Goal: Task Accomplishment & Management: Complete application form

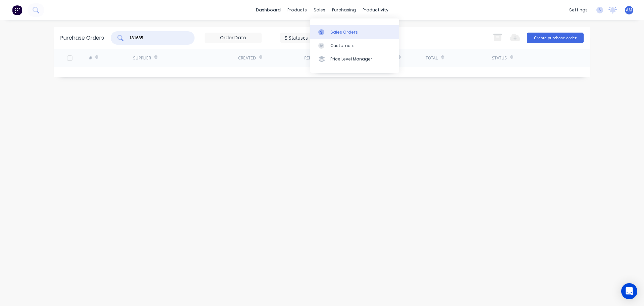
type input "181685"
click at [337, 31] on div "Sales Orders" at bounding box center [344, 32] width 28 height 6
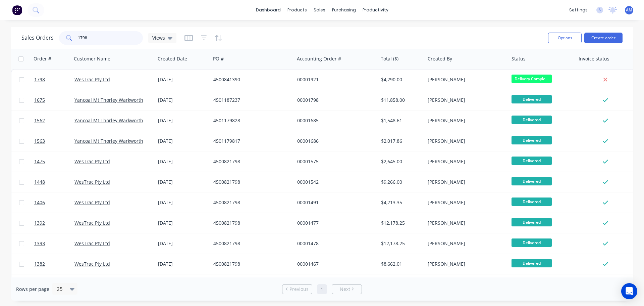
drag, startPoint x: 91, startPoint y: 34, endPoint x: 67, endPoint y: 29, distance: 24.4
click at [67, 29] on div "Sales Orders 1798 Views Options Create order" at bounding box center [322, 38] width 623 height 22
type input "1792"
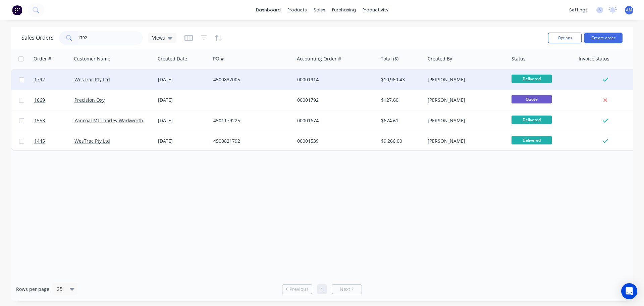
click at [235, 81] on div "4500837005" at bounding box center [250, 79] width 74 height 7
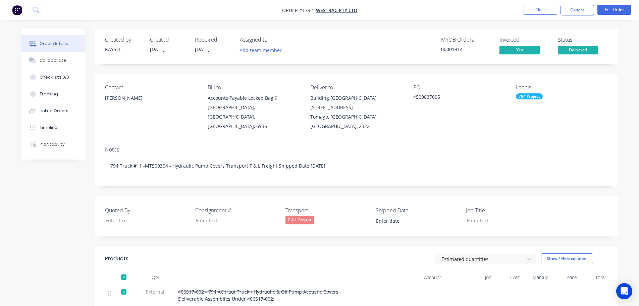
type input "[DATE]"
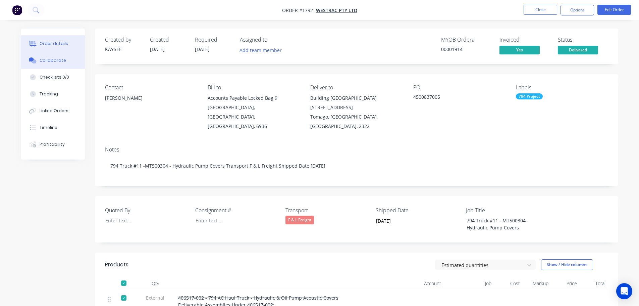
click at [46, 60] on div "Collaborate" at bounding box center [53, 60] width 27 height 6
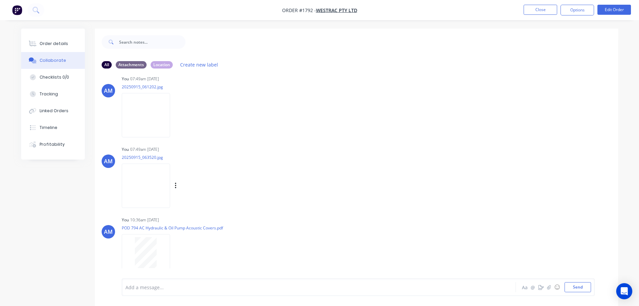
scroll to position [224, 0]
click at [146, 191] on img at bounding box center [146, 182] width 48 height 44
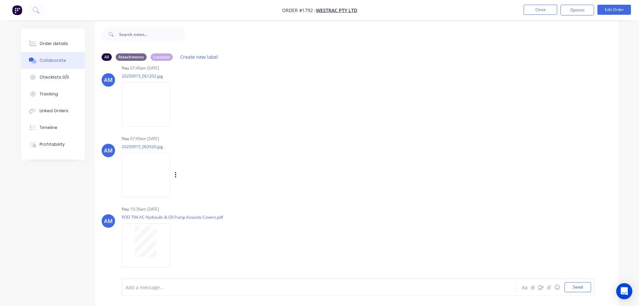
scroll to position [10, 0]
click at [147, 167] on img at bounding box center [146, 172] width 48 height 44
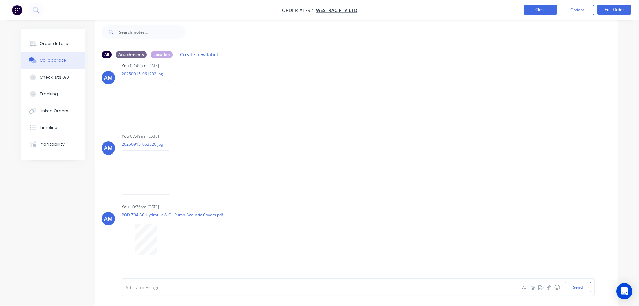
click at [533, 8] on button "Close" at bounding box center [541, 10] width 34 height 10
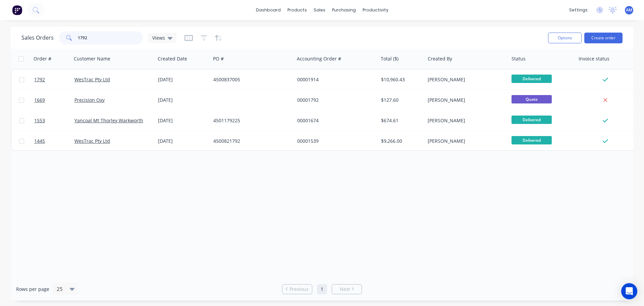
drag, startPoint x: 107, startPoint y: 36, endPoint x: 59, endPoint y: 34, distance: 48.0
click at [61, 34] on div "1792" at bounding box center [101, 37] width 84 height 13
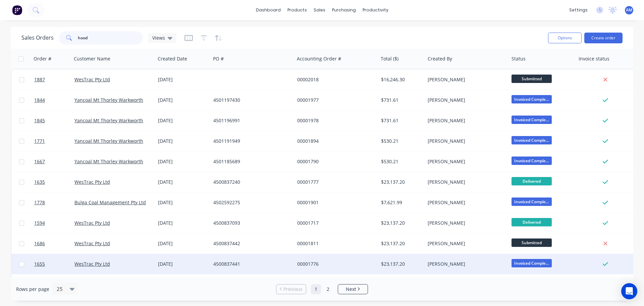
type input "hood"
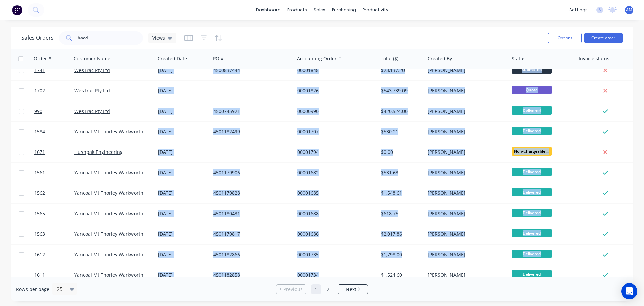
scroll to position [307, 0]
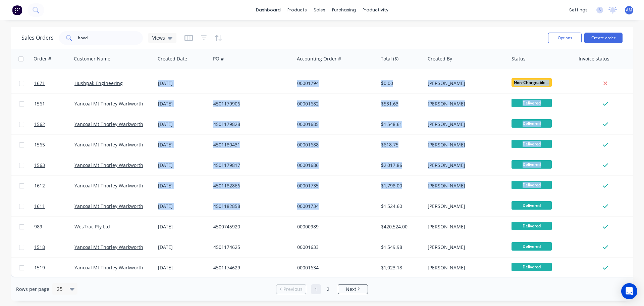
drag, startPoint x: 220, startPoint y: 273, endPoint x: 270, endPoint y: 275, distance: 49.3
click at [270, 275] on div "Order # Customer Name Created Date PO # Accounting Order # Total ($) Created By…" at bounding box center [322, 163] width 623 height 228
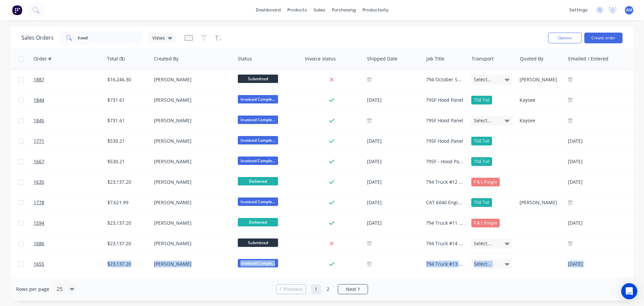
scroll to position [0, 278]
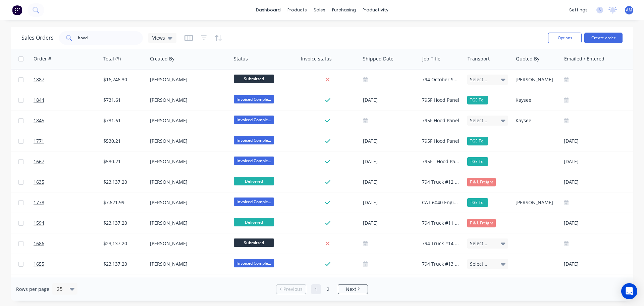
click at [422, 34] on div "Sales Orders hood Views" at bounding box center [281, 38] width 521 height 16
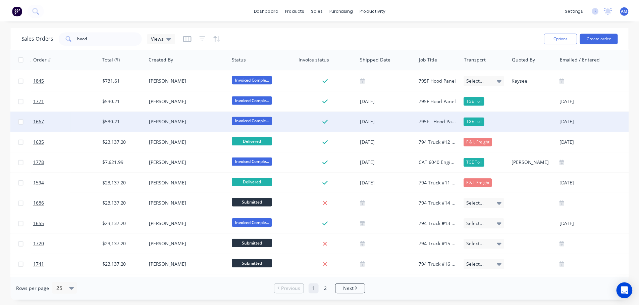
scroll to position [67, 278]
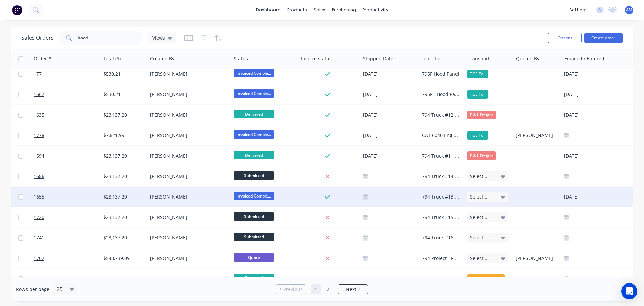
click at [435, 196] on div "794 Truck #13 - MT500306- Hood Panel Kit" at bounding box center [441, 196] width 38 height 7
click at [45, 196] on link "1655" at bounding box center [54, 197] width 40 height 20
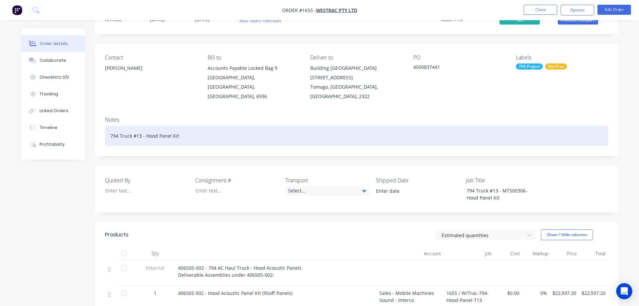
scroll to position [101, 0]
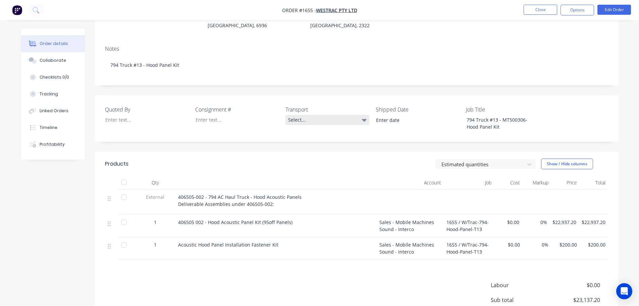
click at [304, 115] on div "Select..." at bounding box center [327, 120] width 84 height 10
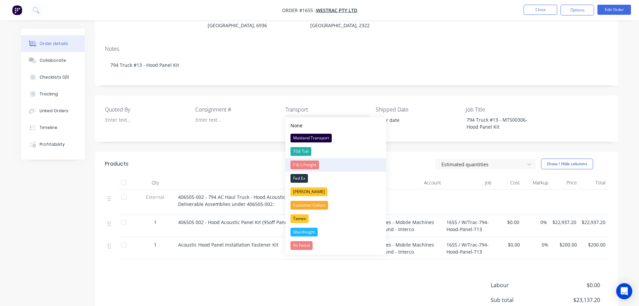
click at [302, 163] on div "F & L Freight" at bounding box center [304, 164] width 29 height 9
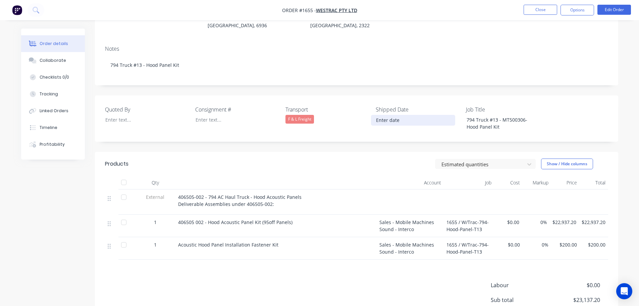
click at [389, 115] on input at bounding box center [413, 120] width 84 height 10
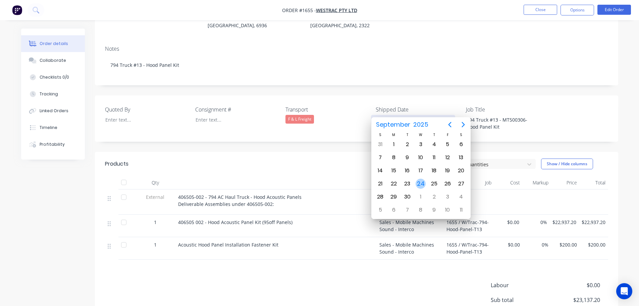
click at [421, 186] on div "24" at bounding box center [421, 183] width 10 height 10
type input "[DATE]"
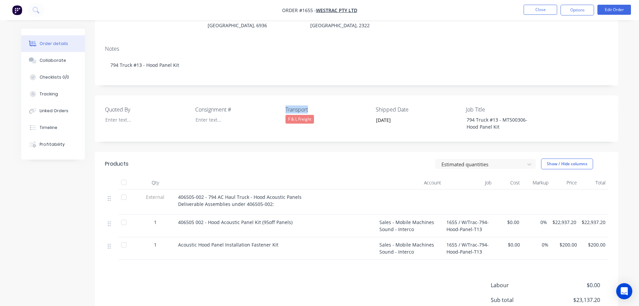
drag, startPoint x: 318, startPoint y: 98, endPoint x: 277, endPoint y: 96, distance: 40.6
click at [277, 96] on div "Quoted By Consignment # Transport F & L Freight Shipped Date [DATE] Job Title 7…" at bounding box center [356, 118] width 523 height 46
copy div "Transport"
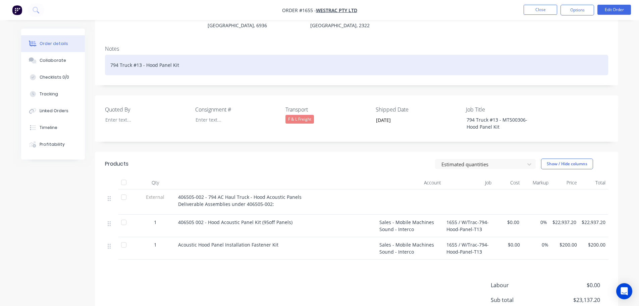
click at [201, 55] on div "794 Truck #13 - Hood Panel Kit" at bounding box center [356, 65] width 503 height 20
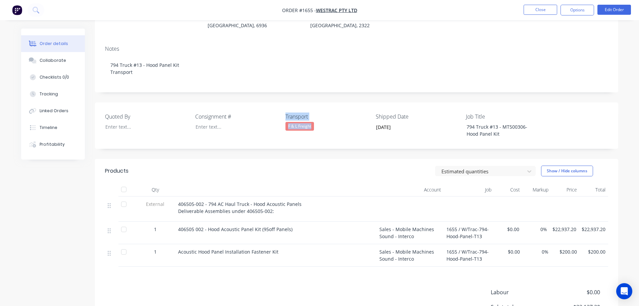
drag, startPoint x: 311, startPoint y: 118, endPoint x: 277, endPoint y: 119, distance: 33.9
click at [277, 119] on div "Quoted By Consignment # Transport F & L Freight Shipped Date [DATE] Job Title 7…" at bounding box center [356, 125] width 523 height 46
click at [311, 121] on div "Transport F & L Freight" at bounding box center [327, 125] width 84 height 26
click at [316, 122] on div "F & L Freight" at bounding box center [327, 126] width 84 height 9
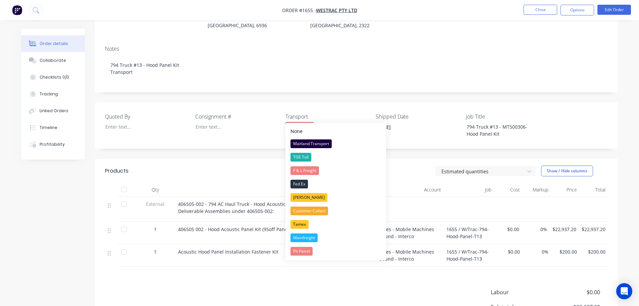
drag, startPoint x: 313, startPoint y: 117, endPoint x: 286, endPoint y: 116, distance: 26.9
click at [286, 122] on div "F & L Freight" at bounding box center [327, 126] width 84 height 9
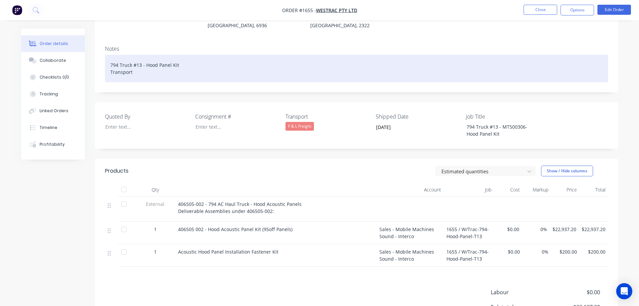
click at [144, 64] on div "794 Truck #13 - Hood Panel Kit Transport" at bounding box center [356, 69] width 503 height 28
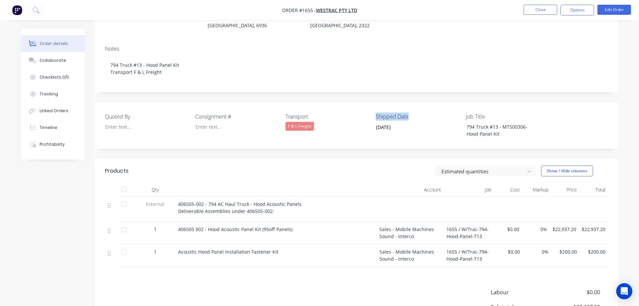
drag, startPoint x: 408, startPoint y: 107, endPoint x: 376, endPoint y: 107, distance: 31.2
click at [376, 112] on label "Shipped Date" at bounding box center [418, 116] width 84 height 8
copy label "Shipped Date"
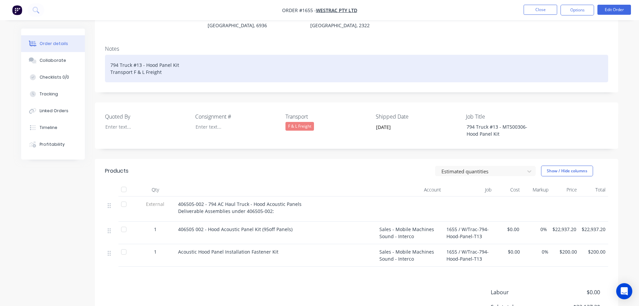
click at [176, 62] on div "794 Truck #13 - Hood Panel Kit Transport F & L Freight" at bounding box center [356, 69] width 503 height 28
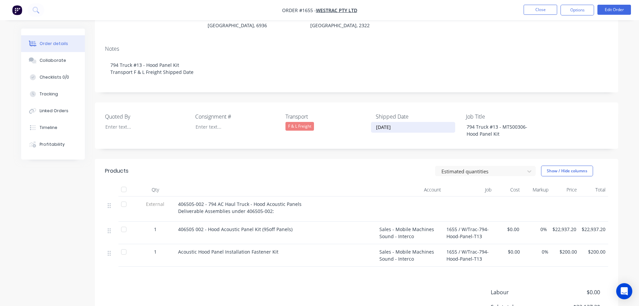
drag, startPoint x: 392, startPoint y: 118, endPoint x: 371, endPoint y: 121, distance: 22.0
click at [371, 122] on label "[DATE]" at bounding box center [413, 127] width 84 height 11
click at [371, 122] on input "[DATE]" at bounding box center [413, 127] width 84 height 10
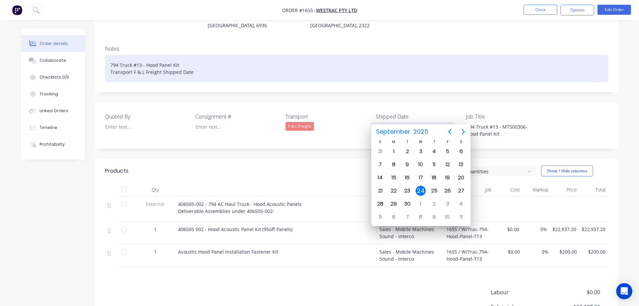
click at [198, 60] on div "794 Truck #13 - Hood Panel Kit Transport F & L Freight Shipped Date" at bounding box center [356, 69] width 503 height 28
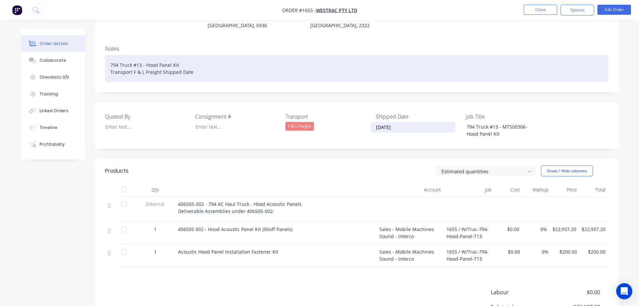
click at [198, 60] on div "794 Truck #13 - Hood Panel Kit Transport F & L Freight Shipped Date" at bounding box center [356, 69] width 503 height 28
click at [201, 66] on div "794 Truck #13 - Hood Panel Kit Transport F & L Freight Shipped Date" at bounding box center [356, 69] width 503 height 28
click at [203, 61] on div "794 Truck #13 - Hood Panel Kit Transport F & L Freight Shipped Date" at bounding box center [356, 69] width 503 height 28
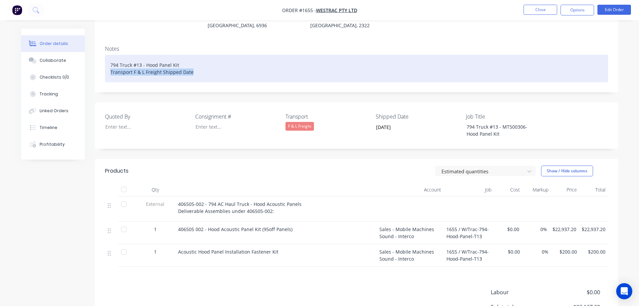
click at [204, 61] on div "794 Truck #13 - Hood Panel Kit Transport F & L Freight Shipped Date" at bounding box center [356, 69] width 503 height 28
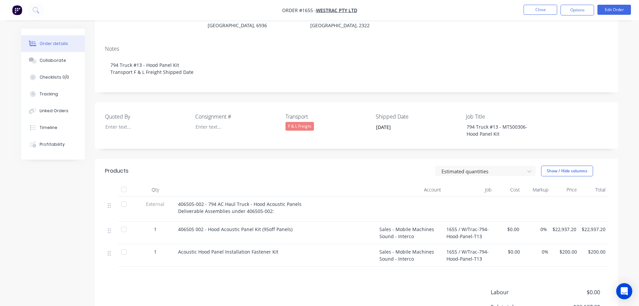
click at [201, 77] on div "Notes 794 Truck #13 - Hood Panel Kit Transport F & L Freight Shipped Date" at bounding box center [356, 66] width 523 height 52
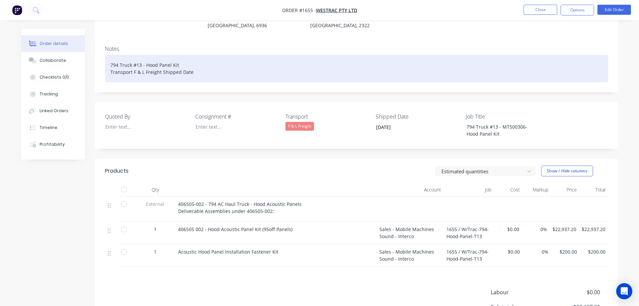
click at [198, 66] on div "794 Truck #13 - Hood Panel Kit Transport F & L Freight Shipped Date" at bounding box center [356, 69] width 503 height 28
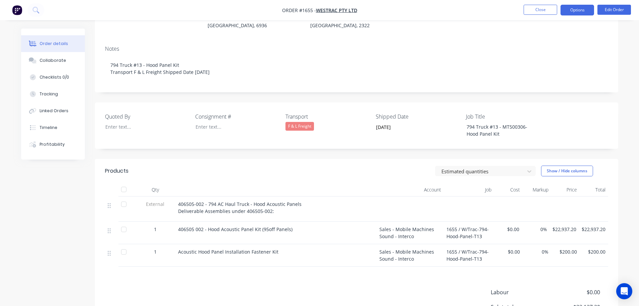
click at [574, 10] on button "Options" at bounding box center [578, 10] width 34 height 11
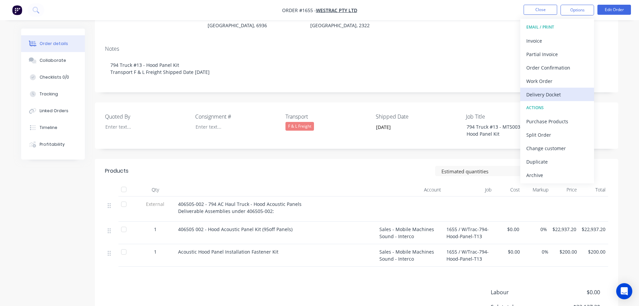
click at [549, 92] on div "Delivery Docket" at bounding box center [557, 95] width 62 height 10
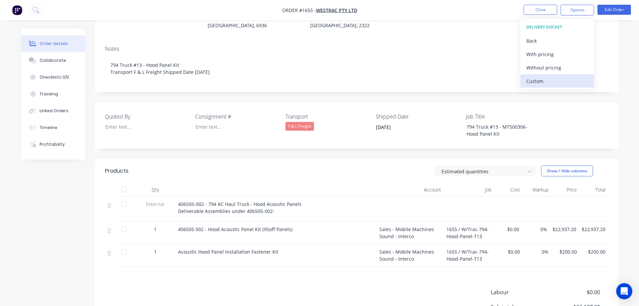
click at [547, 79] on div "Custom" at bounding box center [557, 81] width 62 height 10
click at [547, 68] on div "Without pricing" at bounding box center [557, 68] width 62 height 10
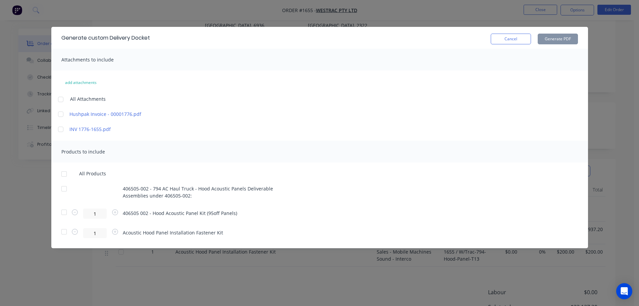
click at [63, 175] on div at bounding box center [63, 173] width 13 height 13
click at [552, 38] on button "Generate PDF" at bounding box center [558, 39] width 40 height 11
click at [501, 38] on button "Cancel" at bounding box center [511, 39] width 40 height 11
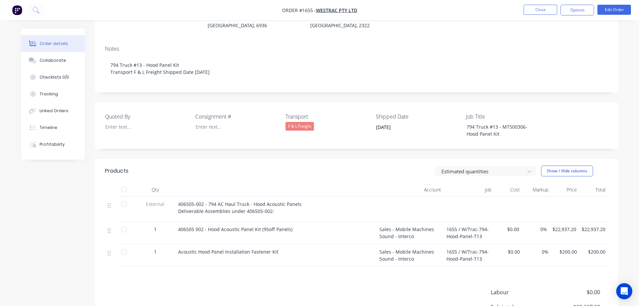
click at [124, 182] on div at bounding box center [123, 188] width 13 height 13
click at [535, 10] on button "Close" at bounding box center [541, 10] width 34 height 10
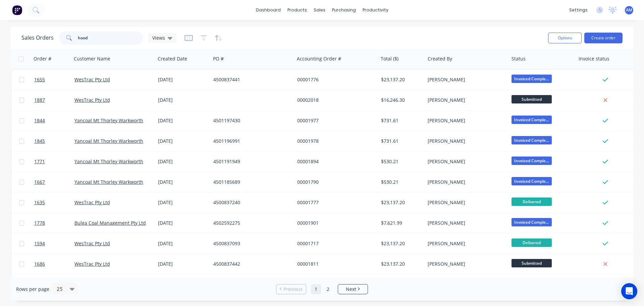
drag, startPoint x: 93, startPoint y: 40, endPoint x: 66, endPoint y: 34, distance: 27.5
click at [66, 34] on div "hood" at bounding box center [101, 37] width 84 height 13
click at [361, 28] on link "Purchase Orders" at bounding box center [372, 31] width 89 height 13
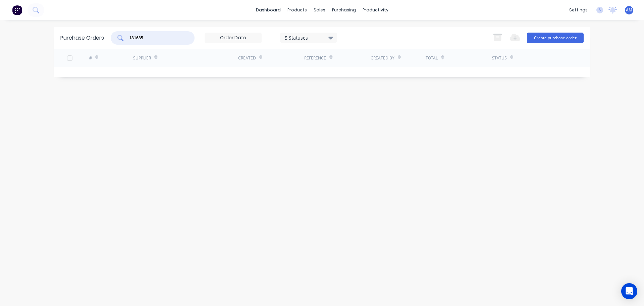
drag, startPoint x: 150, startPoint y: 36, endPoint x: 122, endPoint y: 34, distance: 28.0
click at [122, 34] on div "181685" at bounding box center [153, 37] width 84 height 13
type input "00182166"
click at [331, 31] on div "Sales Orders" at bounding box center [344, 32] width 28 height 6
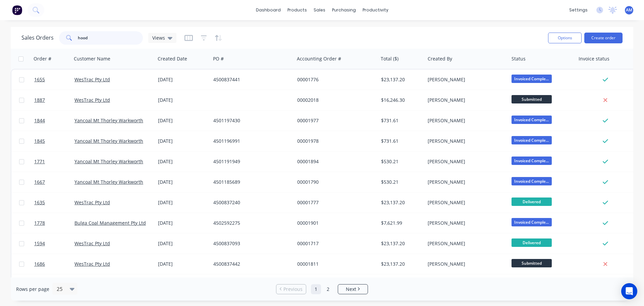
drag, startPoint x: 103, startPoint y: 36, endPoint x: 72, endPoint y: 35, distance: 30.9
click at [72, 35] on div "hood" at bounding box center [101, 37] width 84 height 13
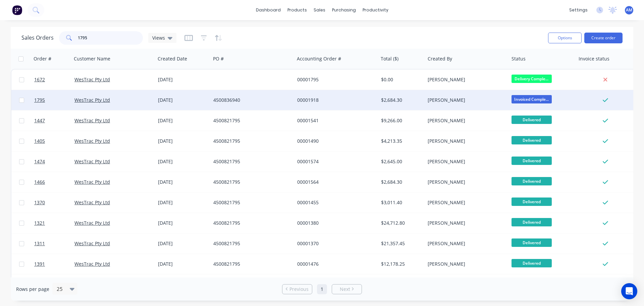
type input "1795"
click at [227, 99] on div "4500836940" at bounding box center [250, 100] width 74 height 7
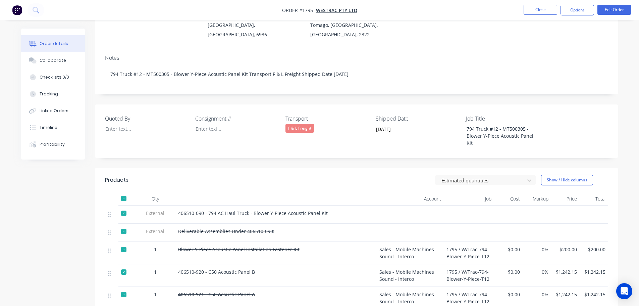
scroll to position [101, 0]
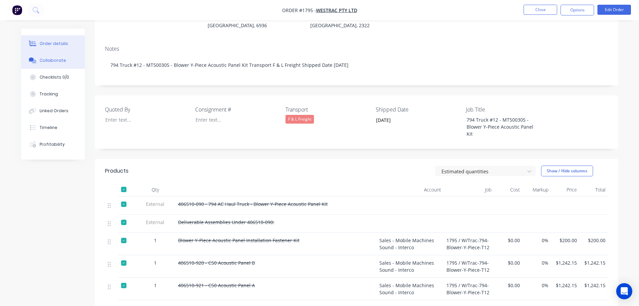
click at [56, 62] on div "Collaborate" at bounding box center [53, 60] width 27 height 6
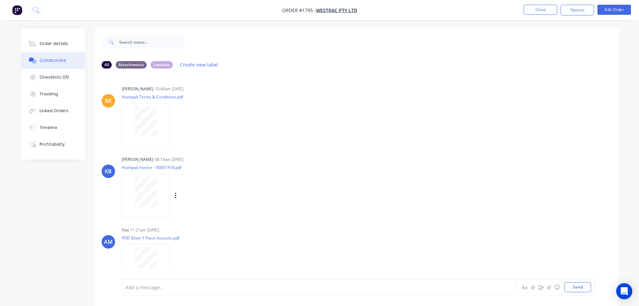
scroll to position [13, 0]
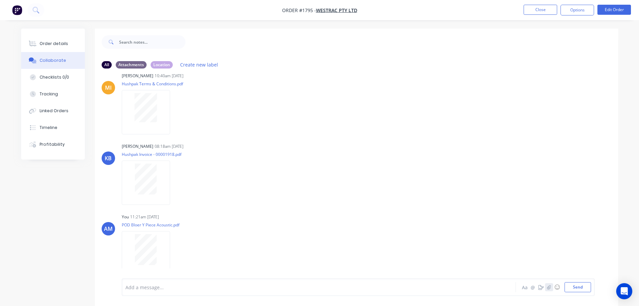
click at [550, 289] on icon "button" at bounding box center [549, 286] width 4 height 5
click at [577, 288] on button "Send" at bounding box center [578, 287] width 27 height 10
click at [144, 258] on img at bounding box center [146, 253] width 48 height 44
click at [547, 9] on button "Close" at bounding box center [541, 10] width 34 height 10
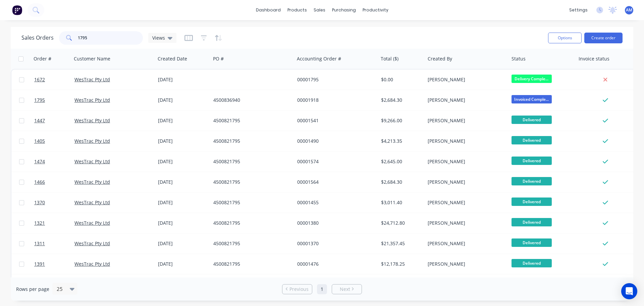
drag, startPoint x: 108, startPoint y: 42, endPoint x: 67, endPoint y: 40, distance: 41.0
click at [67, 40] on div "1795" at bounding box center [101, 37] width 84 height 13
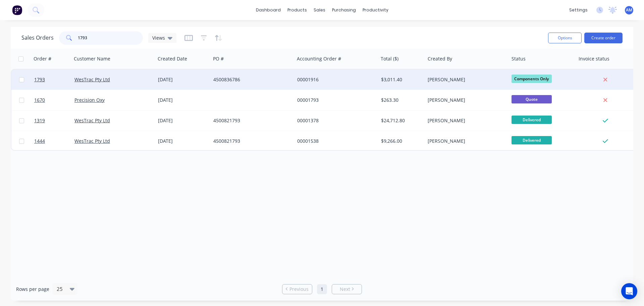
type input "1793"
click at [233, 78] on div "4500836786" at bounding box center [250, 79] width 74 height 7
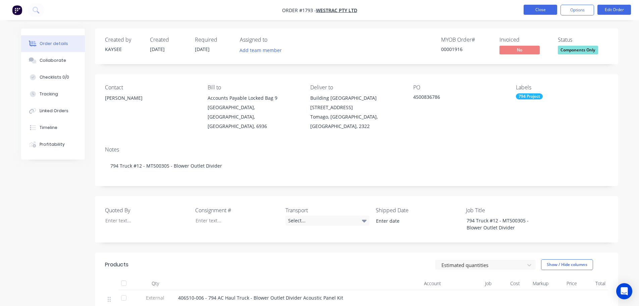
click at [537, 7] on button "Close" at bounding box center [541, 10] width 34 height 10
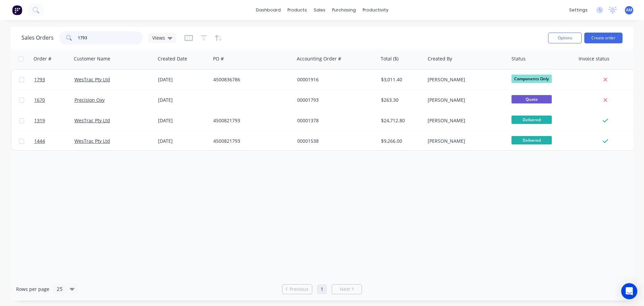
drag, startPoint x: 99, startPoint y: 34, endPoint x: 66, endPoint y: 34, distance: 32.9
click at [66, 34] on div "1793" at bounding box center [101, 37] width 84 height 13
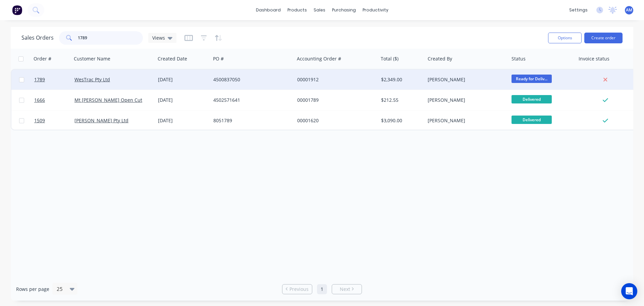
type input "1789"
click at [233, 78] on div "4500837050" at bounding box center [250, 79] width 74 height 7
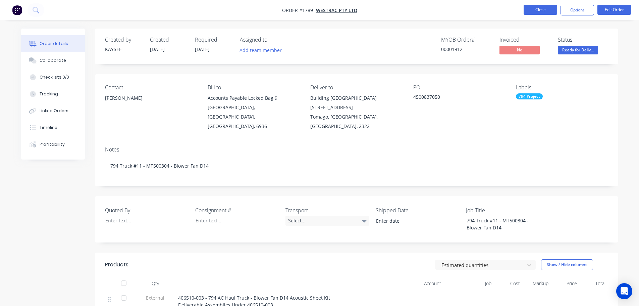
click at [543, 10] on button "Close" at bounding box center [541, 10] width 34 height 10
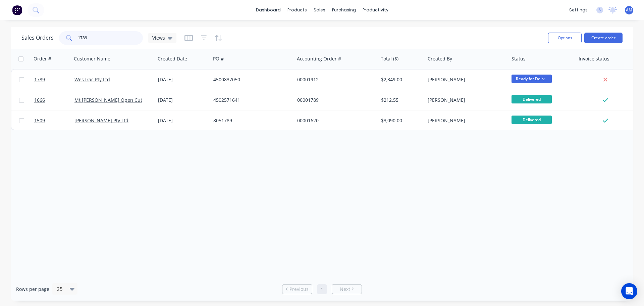
drag, startPoint x: 95, startPoint y: 38, endPoint x: 77, endPoint y: 32, distance: 19.4
click at [78, 32] on input "1789" at bounding box center [110, 37] width 65 height 13
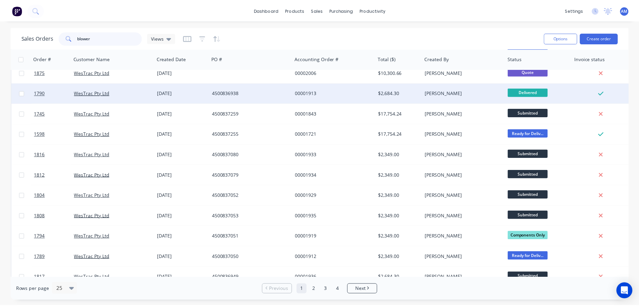
scroll to position [168, 0]
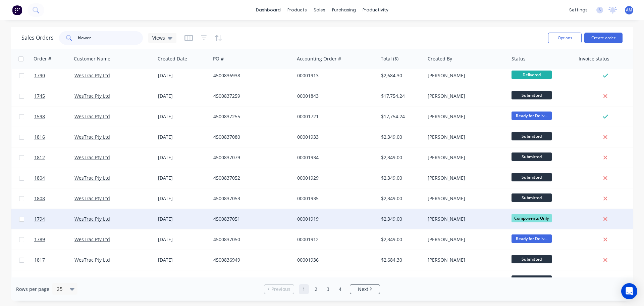
type input "blower"
click at [317, 215] on div "00001919" at bounding box center [337, 219] width 84 height 20
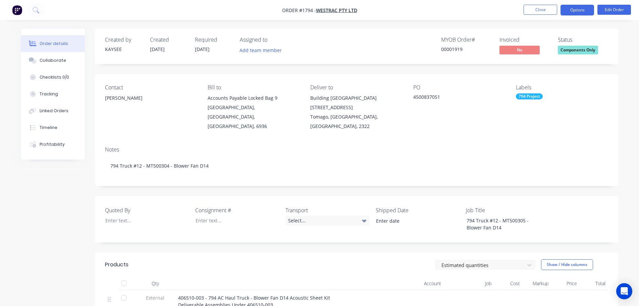
click at [575, 13] on button "Options" at bounding box center [578, 10] width 34 height 11
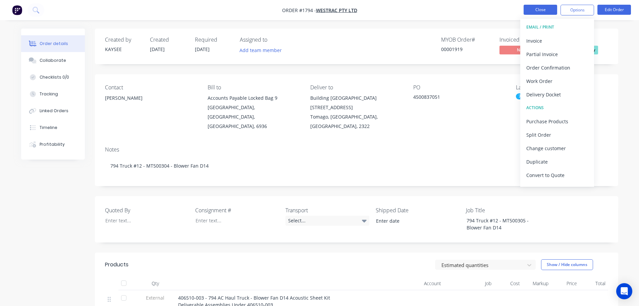
click at [541, 10] on button "Close" at bounding box center [541, 10] width 34 height 10
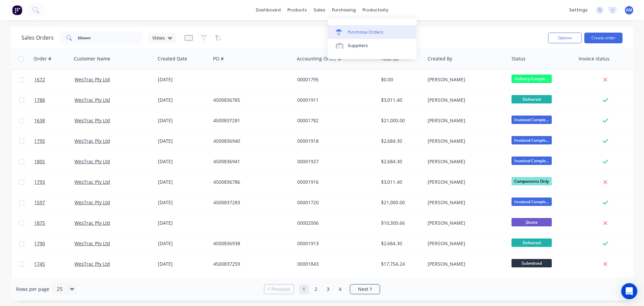
click at [356, 32] on div "Purchase Orders" at bounding box center [366, 32] width 36 height 6
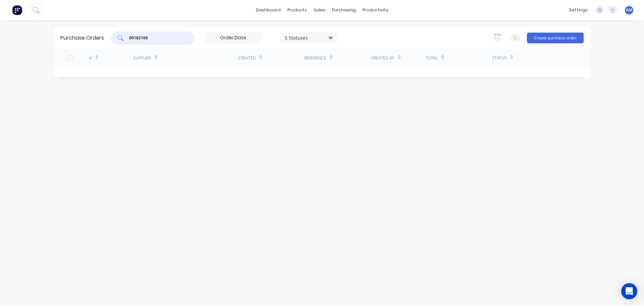
drag, startPoint x: 163, startPoint y: 38, endPoint x: 103, endPoint y: 40, distance: 60.1
click at [103, 40] on div "Purchase Orders 00182166 5 Statuses 5 Statuses Export to Excel (XLSX) Create pu…" at bounding box center [322, 38] width 537 height 22
type input "1553"
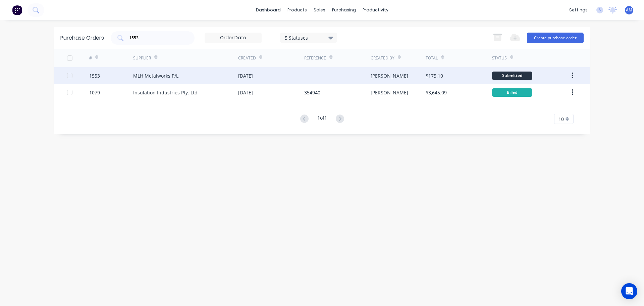
click at [156, 73] on div "MLH Metalworks P/L" at bounding box center [155, 75] width 45 height 7
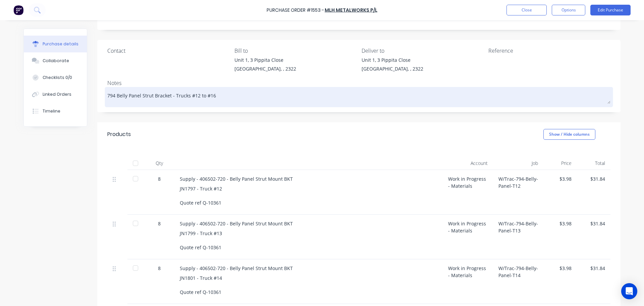
scroll to position [34, 0]
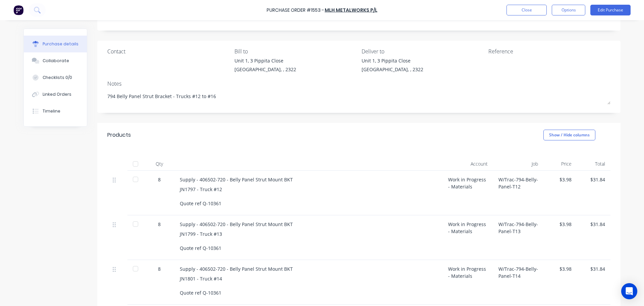
click at [135, 162] on div at bounding box center [135, 163] width 13 height 13
drag, startPoint x: 214, startPoint y: 95, endPoint x: 89, endPoint y: 111, distance: 125.5
click at [89, 111] on div "Purchase details Collaborate Checklists 0/0 Linked Orders Timeline Created by […" at bounding box center [321, 242] width 597 height 494
type textarea "x"
click at [534, 13] on button "Close" at bounding box center [527, 10] width 40 height 11
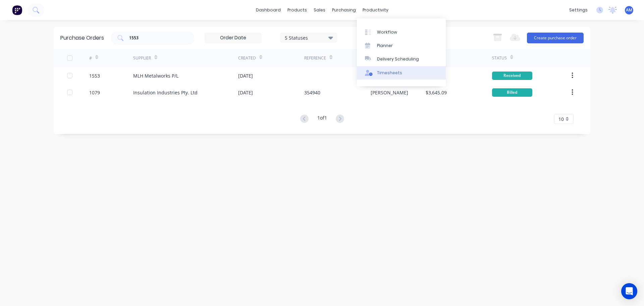
click at [392, 71] on div "Timesheets" at bounding box center [389, 73] width 25 height 6
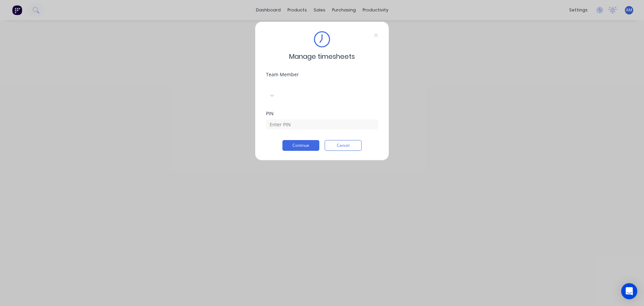
click at [324, 77] on div "Team Member Select..." at bounding box center [322, 86] width 112 height 28
click at [322, 81] on div at bounding box center [316, 84] width 97 height 8
click at [320, 305] on div "[PERSON_NAME]" at bounding box center [322, 309] width 644 height 7
drag, startPoint x: 304, startPoint y: 107, endPoint x: 302, endPoint y: 113, distance: 6.6
click at [302, 113] on div "PIN" at bounding box center [322, 120] width 112 height 18
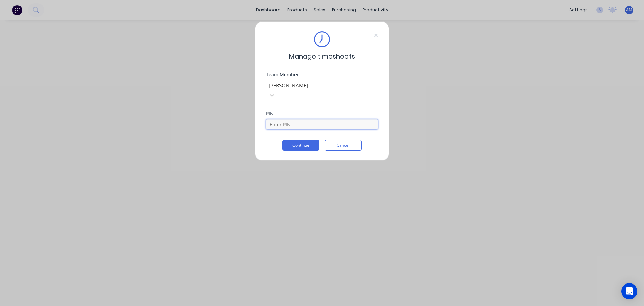
type input "1971"
click at [300, 140] on button "Continue" at bounding box center [300, 145] width 37 height 11
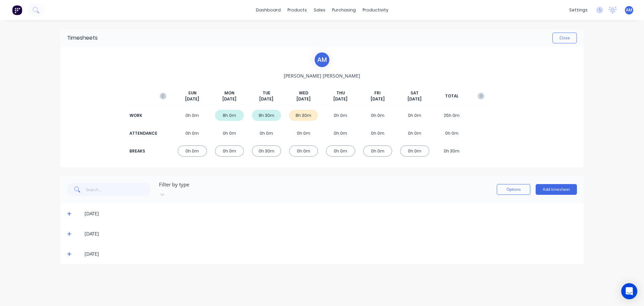
click at [85, 250] on div "[DATE]" at bounding box center [331, 253] width 492 height 7
click at [68, 251] on icon at bounding box center [69, 253] width 4 height 5
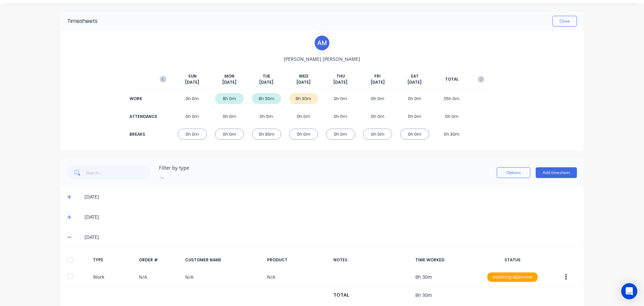
scroll to position [26, 0]
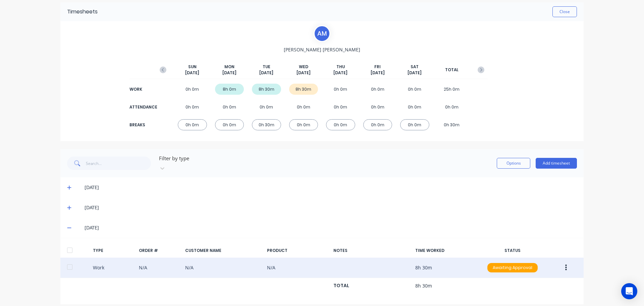
click at [565, 264] on icon "button" at bounding box center [566, 267] width 2 height 7
click at [535, 251] on div "Edit" at bounding box center [542, 256] width 52 height 10
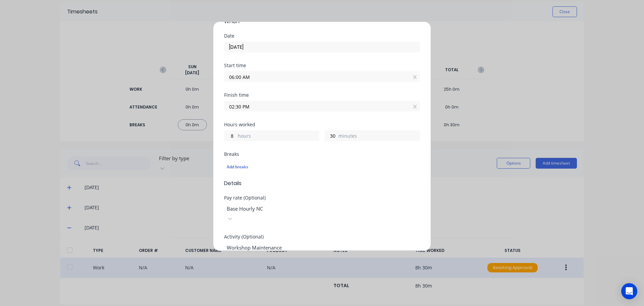
scroll to position [101, 0]
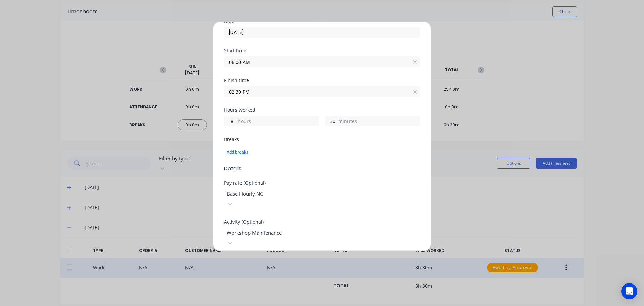
click at [242, 151] on div "Add breaks" at bounding box center [322, 152] width 191 height 9
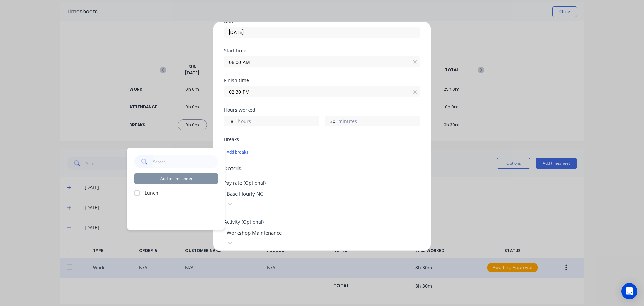
click at [136, 193] on div at bounding box center [136, 192] width 13 height 13
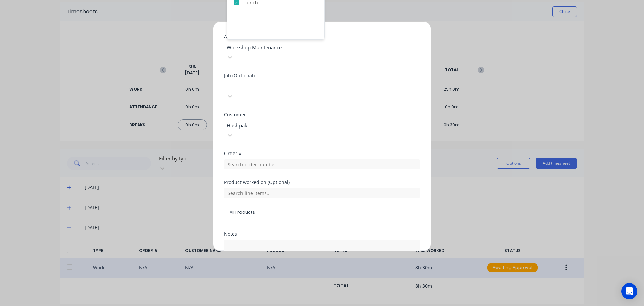
scroll to position [301, 0]
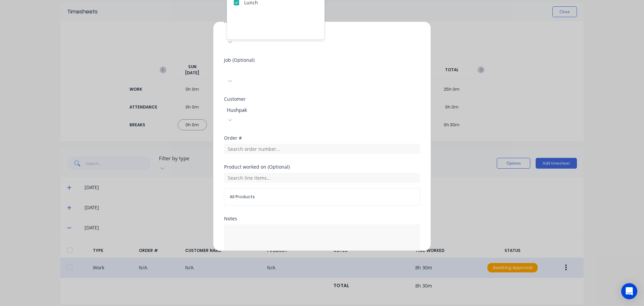
click at [303, 270] on button "Edit time tracking entry" at bounding box center [305, 275] width 57 height 11
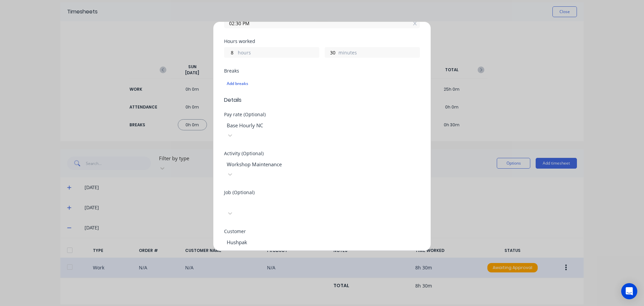
scroll to position [172, 0]
click at [232, 85] on div "Add breaks" at bounding box center [322, 85] width 191 height 9
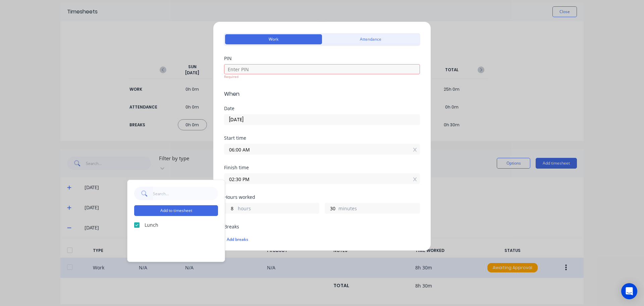
scroll to position [0, 0]
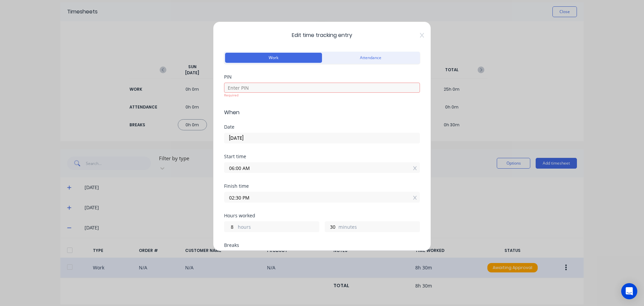
click at [295, 211] on div "Finish time 02:30 PM" at bounding box center [322, 198] width 196 height 30
click at [251, 88] on input at bounding box center [322, 88] width 196 height 10
type input "1971"
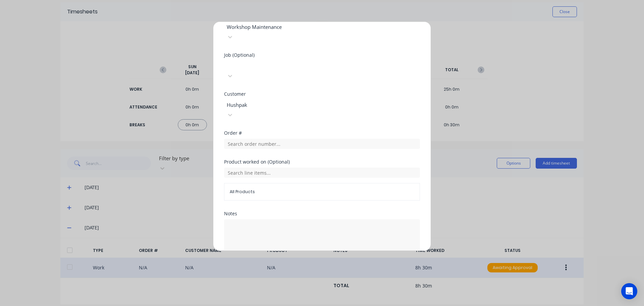
scroll to position [301, 0]
click at [299, 270] on button "Edit time tracking entry" at bounding box center [305, 275] width 57 height 11
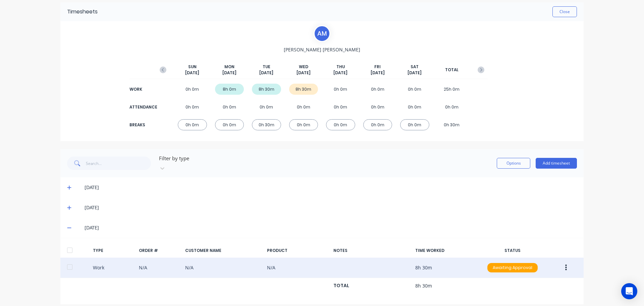
click at [305, 124] on div "0h 0m" at bounding box center [303, 124] width 29 height 11
click at [304, 124] on div "0h 0m" at bounding box center [303, 124] width 29 height 11
click at [309, 124] on div "0h 0m" at bounding box center [303, 124] width 29 height 11
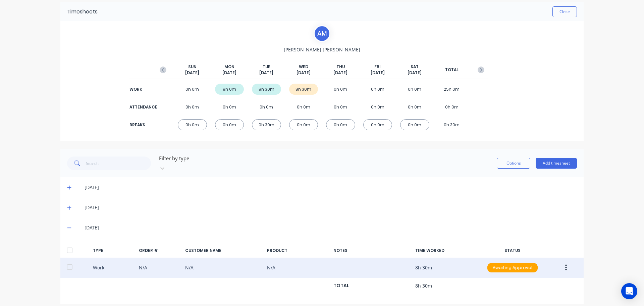
click at [565, 264] on icon "button" at bounding box center [566, 267] width 2 height 6
click at [520, 251] on div "Edit" at bounding box center [542, 256] width 52 height 10
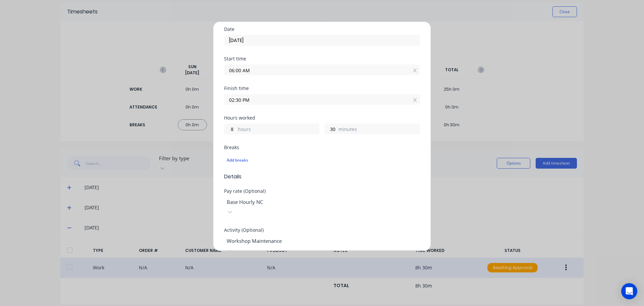
scroll to position [134, 0]
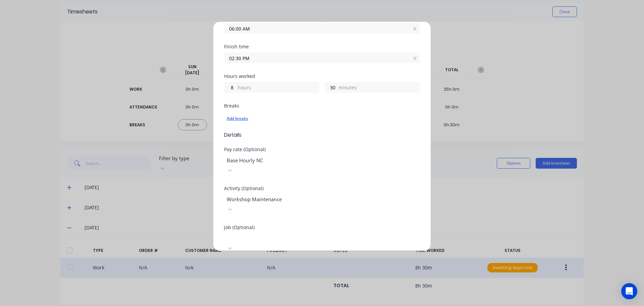
click at [234, 117] on div "Add breaks" at bounding box center [322, 118] width 191 height 9
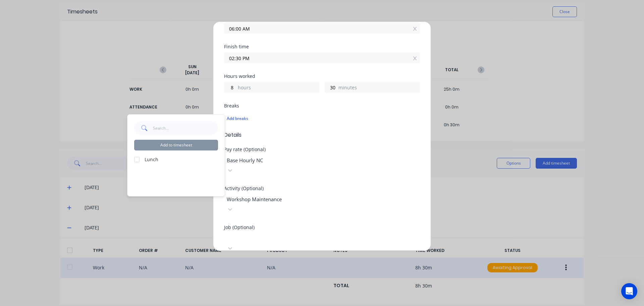
click at [137, 157] on div at bounding box center [136, 159] width 13 height 13
click at [555, 85] on div "Edit time tracking entry Work Attendance PIN When Date [DATE] Start time 06:00 …" at bounding box center [322, 153] width 644 height 306
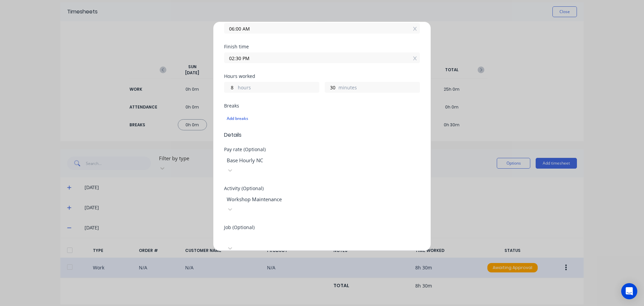
scroll to position [0, 0]
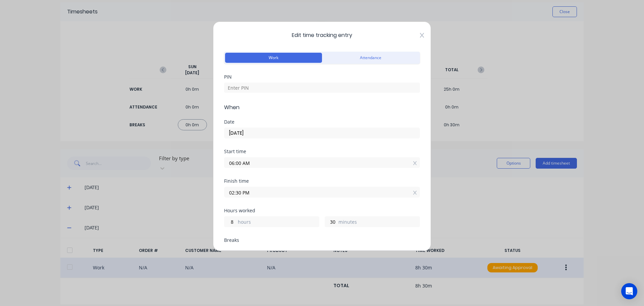
click at [420, 34] on icon at bounding box center [422, 35] width 4 height 5
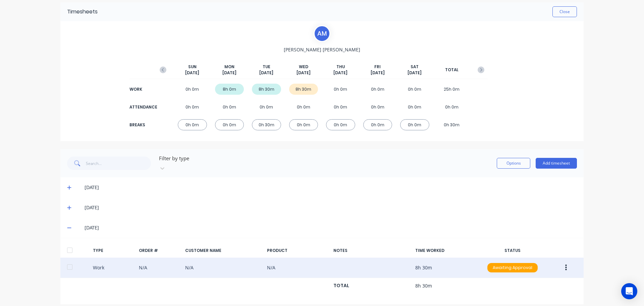
click at [565, 264] on icon "button" at bounding box center [566, 267] width 2 height 6
click at [521, 283] on div "Edit Duplicate Delete" at bounding box center [542, 269] width 64 height 44
click at [520, 277] on div "Delete" at bounding box center [542, 282] width 52 height 10
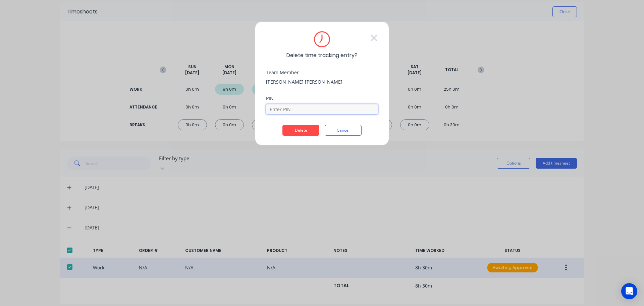
click at [288, 111] on input at bounding box center [322, 109] width 112 height 10
type input "1971"
click at [297, 131] on button "Delete" at bounding box center [300, 130] width 37 height 11
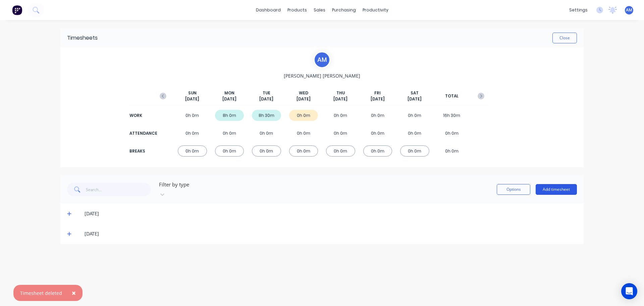
click at [555, 187] on button "Add timesheet" at bounding box center [556, 189] width 41 height 11
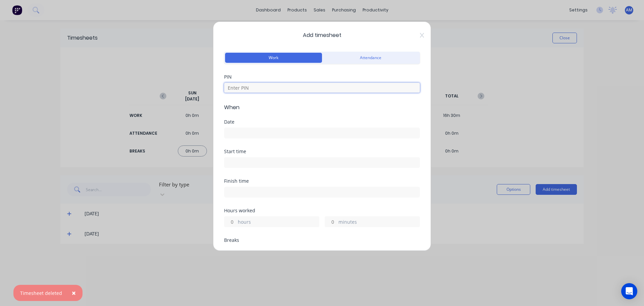
click at [248, 88] on input at bounding box center [322, 88] width 196 height 10
type input "1971"
click at [237, 130] on input at bounding box center [321, 133] width 195 height 10
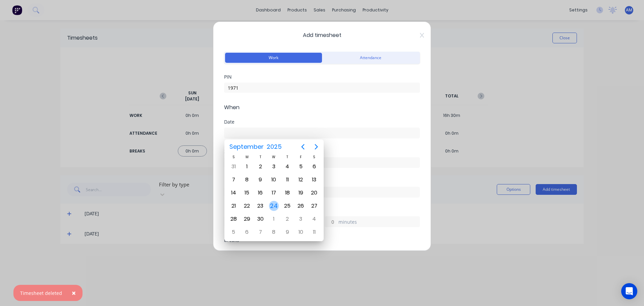
click at [273, 206] on div "24" at bounding box center [274, 206] width 10 height 10
type input "[DATE]"
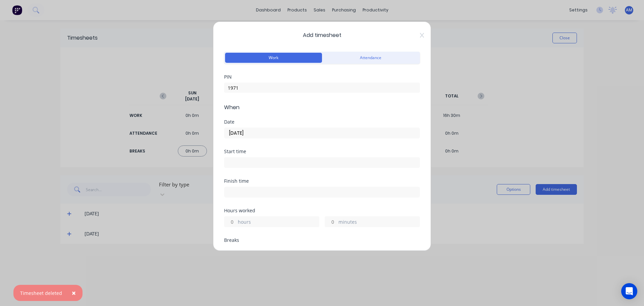
click at [243, 165] on input at bounding box center [321, 162] width 195 height 10
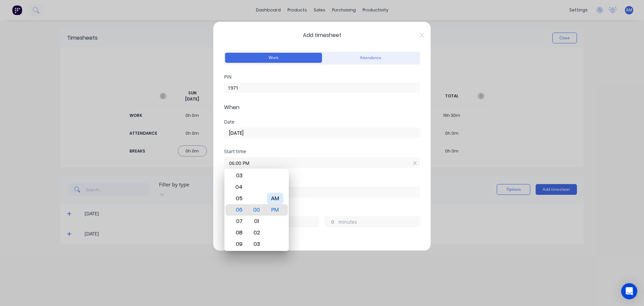
click at [276, 199] on div "AM" at bounding box center [275, 198] width 16 height 11
type input "06:00 AM"
click at [309, 184] on div "Finish time" at bounding box center [322, 187] width 196 height 19
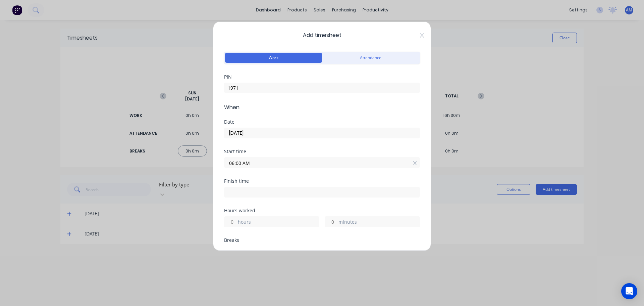
click at [242, 194] on input at bounding box center [321, 192] width 195 height 10
type input "02:17 PM"
type input "8"
type input "17"
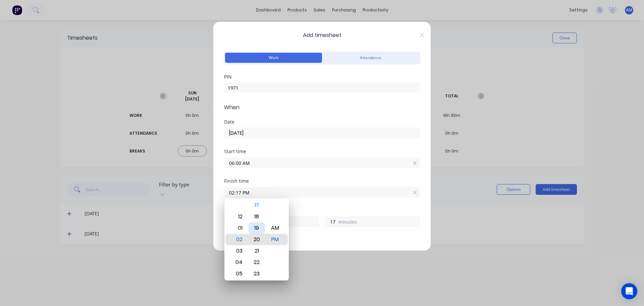
type input "02:20 PM"
type input "20"
type input "02:22 PM"
type input "22"
type input "02:24 PM"
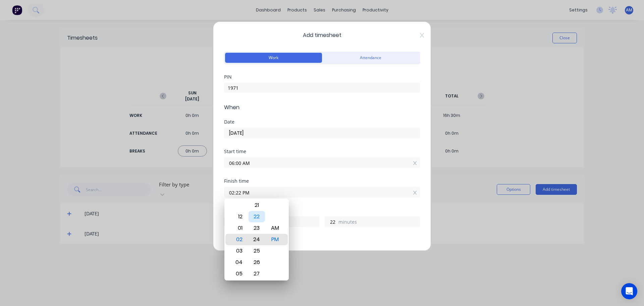
type input "24"
type input "02:26 PM"
type input "26"
type input "02:29 PM"
type input "29"
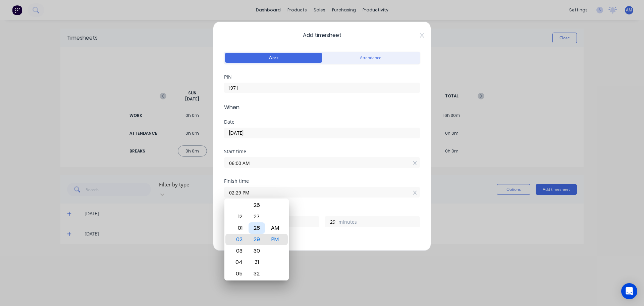
type input "02:30 PM"
type input "30"
click at [345, 193] on input "02:30 PM" at bounding box center [321, 192] width 195 height 10
click at [339, 178] on div "Start time 06:00 AM" at bounding box center [322, 164] width 196 height 30
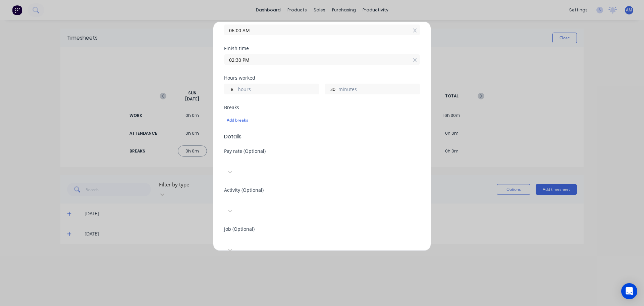
scroll to position [134, 0]
click at [240, 118] on div "Add breaks" at bounding box center [322, 118] width 191 height 9
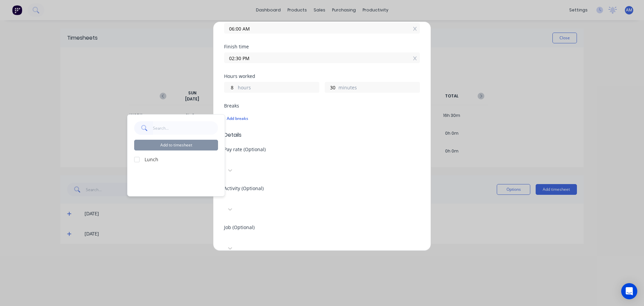
click at [136, 159] on div at bounding box center [136, 159] width 13 height 13
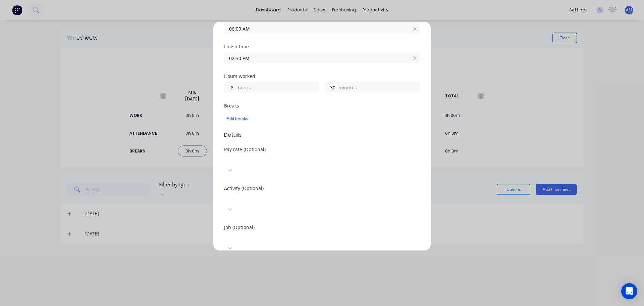
click at [349, 112] on div "Add breaks" at bounding box center [322, 118] width 196 height 14
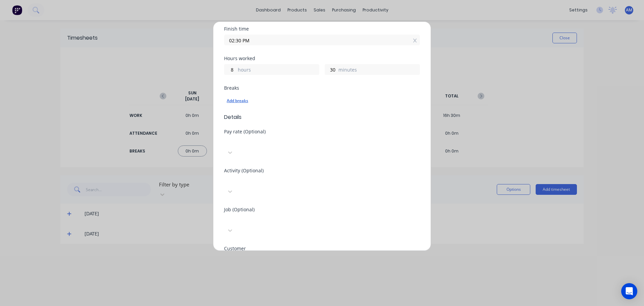
scroll to position [168, 0]
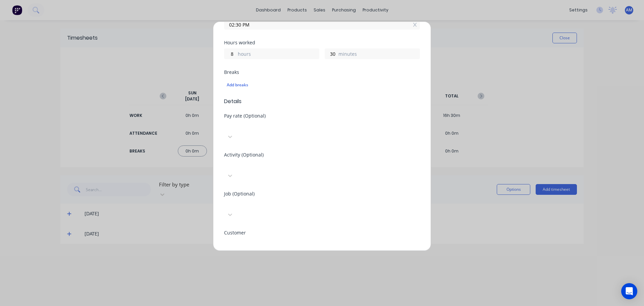
click at [260, 124] on div at bounding box center [274, 125] width 97 height 8
click at [261, 160] on div at bounding box center [274, 164] width 97 height 8
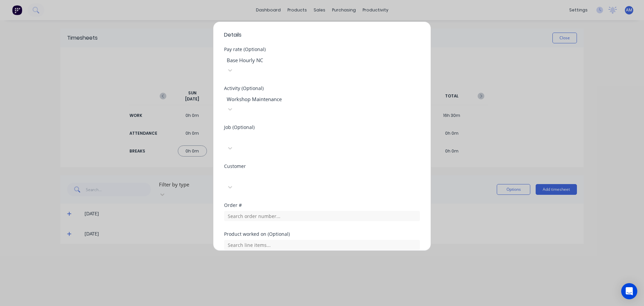
scroll to position [235, 0]
click at [256, 171] on div at bounding box center [274, 175] width 97 height 8
type input "hus"
click at [261, 305] on div "Hushpak" at bounding box center [322, 309] width 644 height 7
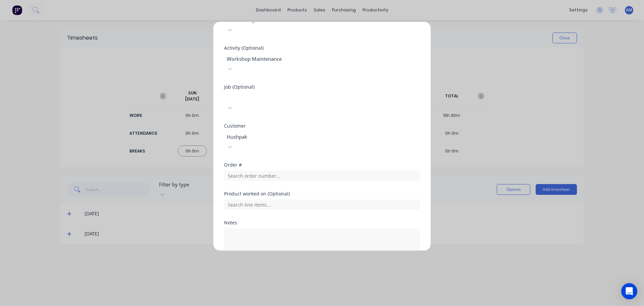
scroll to position [278, 0]
click at [297, 270] on button "Add manual time entry" at bounding box center [306, 275] width 57 height 11
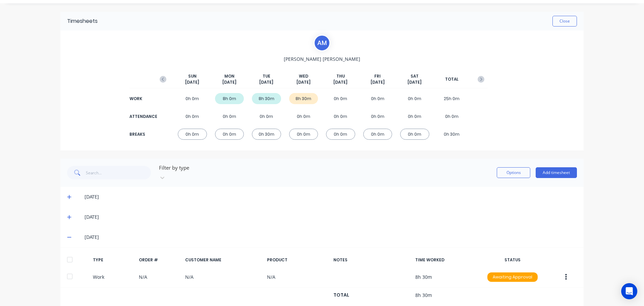
scroll to position [26, 0]
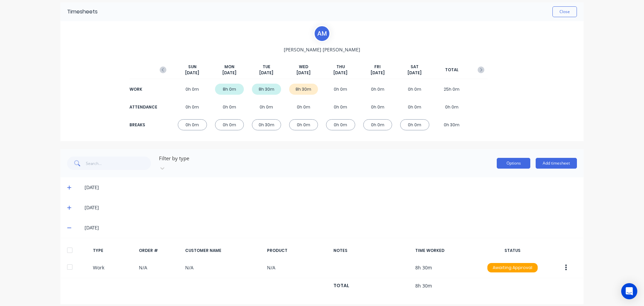
click at [504, 158] on button "Options" at bounding box center [514, 163] width 34 height 11
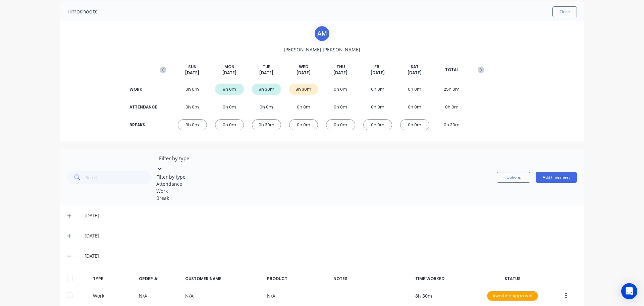
click at [163, 165] on icon at bounding box center [159, 168] width 7 height 7
click at [186, 201] on div "Break" at bounding box center [206, 197] width 101 height 7
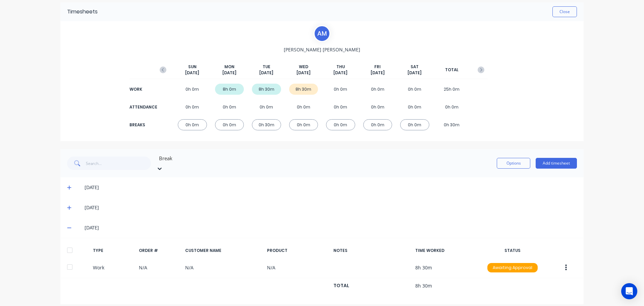
click at [163, 165] on icon at bounding box center [159, 168] width 7 height 7
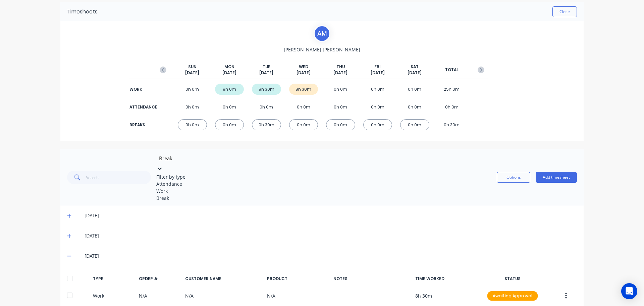
click at [186, 194] on div "Work" at bounding box center [206, 190] width 101 height 7
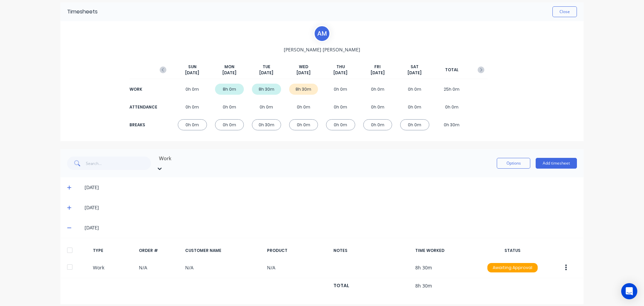
click at [303, 124] on div "0h 0m" at bounding box center [303, 124] width 29 height 11
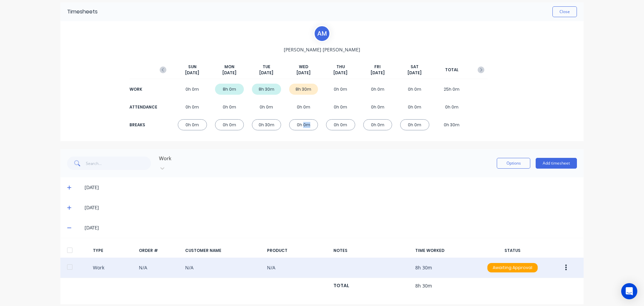
click at [565, 264] on icon "button" at bounding box center [566, 267] width 2 height 7
click at [551, 253] on div "Edit" at bounding box center [542, 256] width 52 height 10
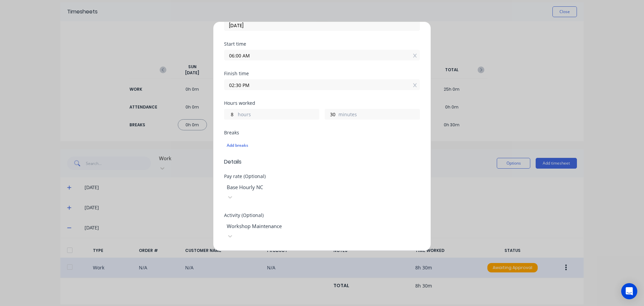
scroll to position [134, 0]
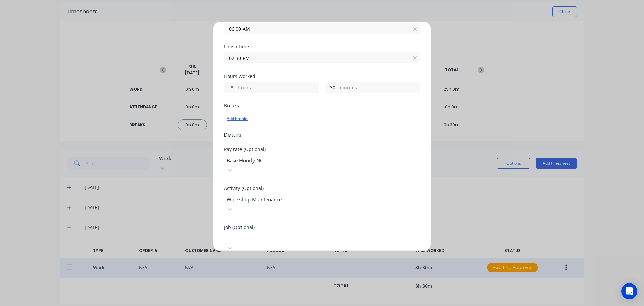
click at [243, 115] on div "Add breaks" at bounding box center [322, 118] width 191 height 9
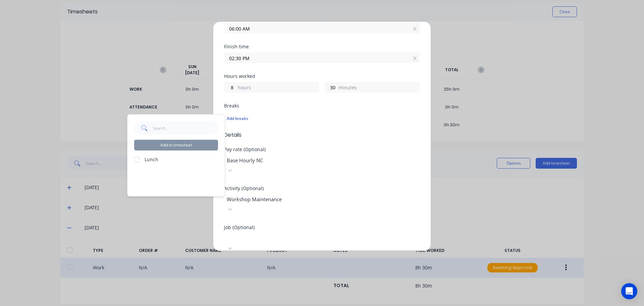
click at [138, 159] on div at bounding box center [136, 159] width 13 height 13
click at [148, 159] on label "Lunch" at bounding box center [181, 159] width 73 height 7
click at [179, 146] on button "Add to timesheet" at bounding box center [176, 145] width 84 height 11
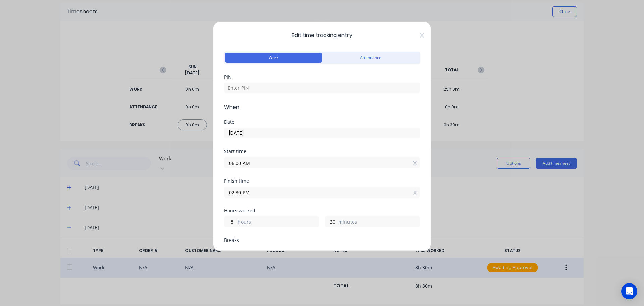
click at [529, 91] on div "Edit time tracking entry Work Attendance PIN When Date [DATE] Start time 06:00 …" at bounding box center [322, 153] width 644 height 306
click at [415, 35] on span "Edit time tracking entry" at bounding box center [322, 35] width 196 height 8
click at [419, 36] on div "Edit time tracking entry Work Attendance PIN When Date [DATE] Start time 06:00 …" at bounding box center [322, 135] width 218 height 229
click at [420, 35] on icon at bounding box center [422, 35] width 4 height 5
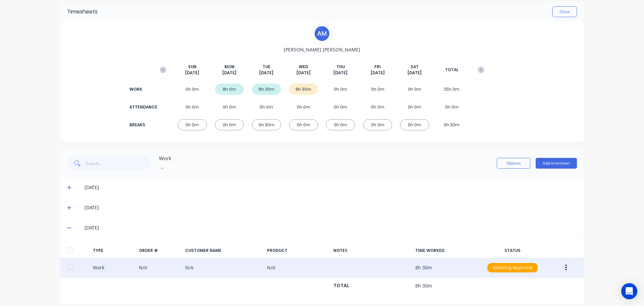
click at [565, 264] on icon "button" at bounding box center [566, 267] width 2 height 6
click at [535, 253] on div "Edit" at bounding box center [542, 256] width 52 height 10
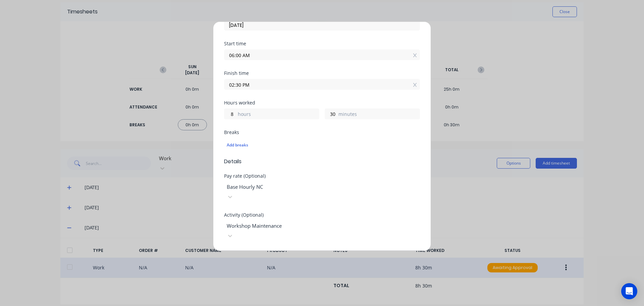
scroll to position [134, 0]
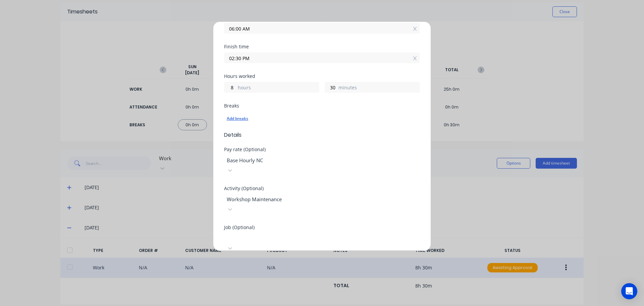
click at [234, 118] on div "Add breaks" at bounding box center [322, 118] width 191 height 9
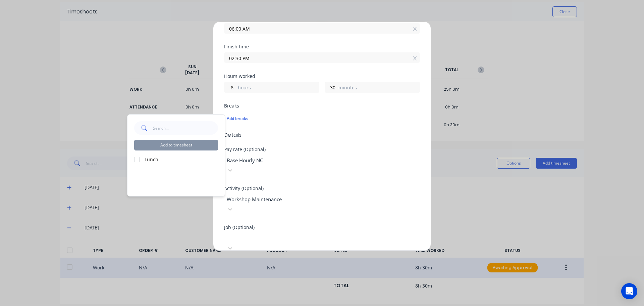
click at [138, 159] on div at bounding box center [136, 159] width 13 height 13
click at [167, 143] on button "Add to timesheet" at bounding box center [176, 145] width 84 height 11
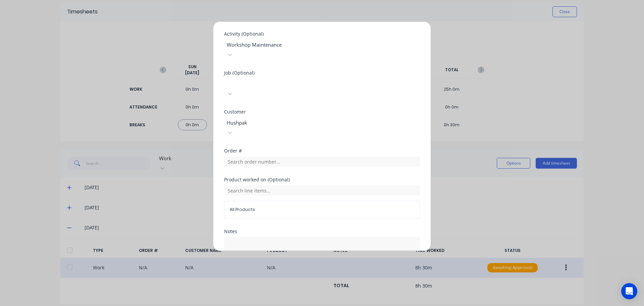
scroll to position [311, 0]
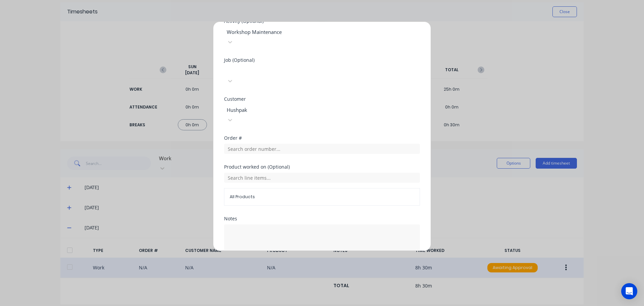
click at [315, 270] on button "Edit time tracking entry" at bounding box center [305, 275] width 57 height 11
click at [316, 270] on button "Edit time tracking entry" at bounding box center [305, 275] width 57 height 11
click at [332, 270] on div "Edit time tracking entry Cancel" at bounding box center [322, 275] width 196 height 11
click at [323, 270] on button "Edit time tracking entry" at bounding box center [305, 275] width 57 height 11
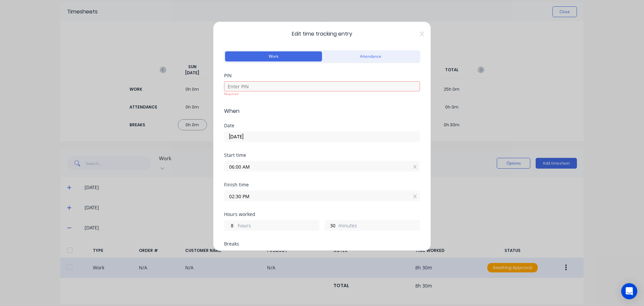
scroll to position [0, 0]
click at [262, 87] on input at bounding box center [322, 88] width 196 height 10
type input "1971"
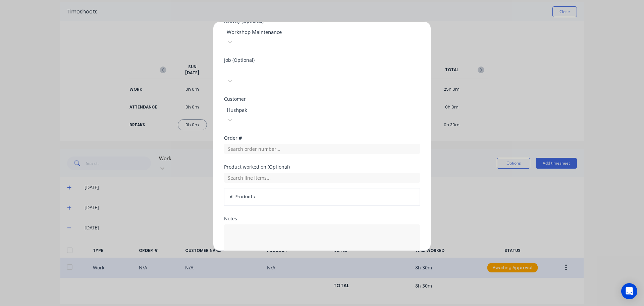
scroll to position [311, 0]
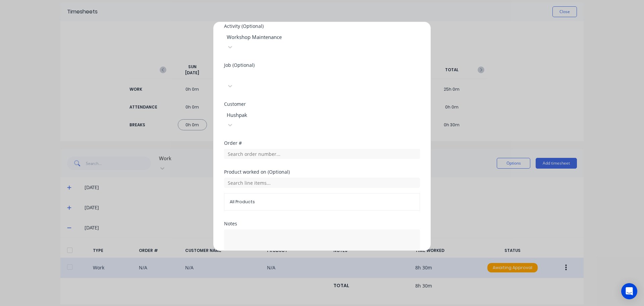
click at [309, 275] on button "Edit time tracking entry" at bounding box center [305, 280] width 57 height 11
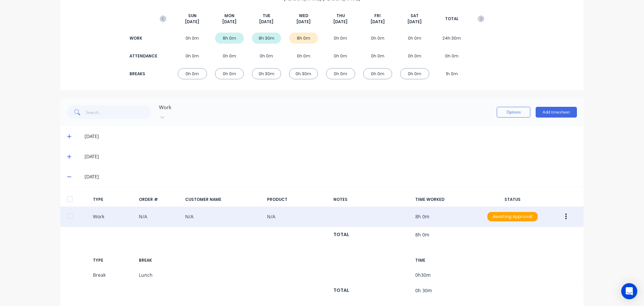
scroll to position [82, 0]
